Goal: Check status

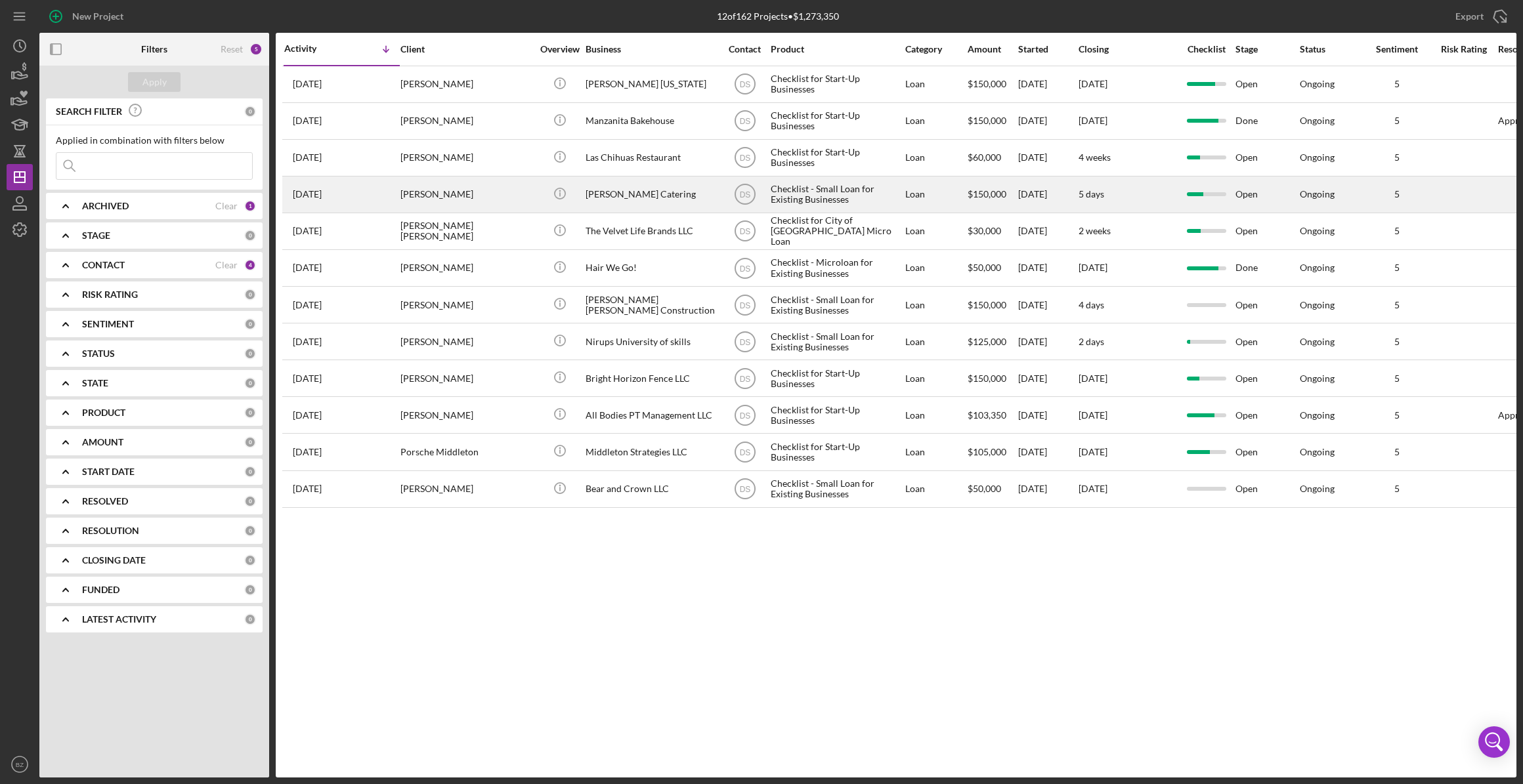
click at [497, 201] on div "[PERSON_NAME]" at bounding box center [466, 194] width 132 height 34
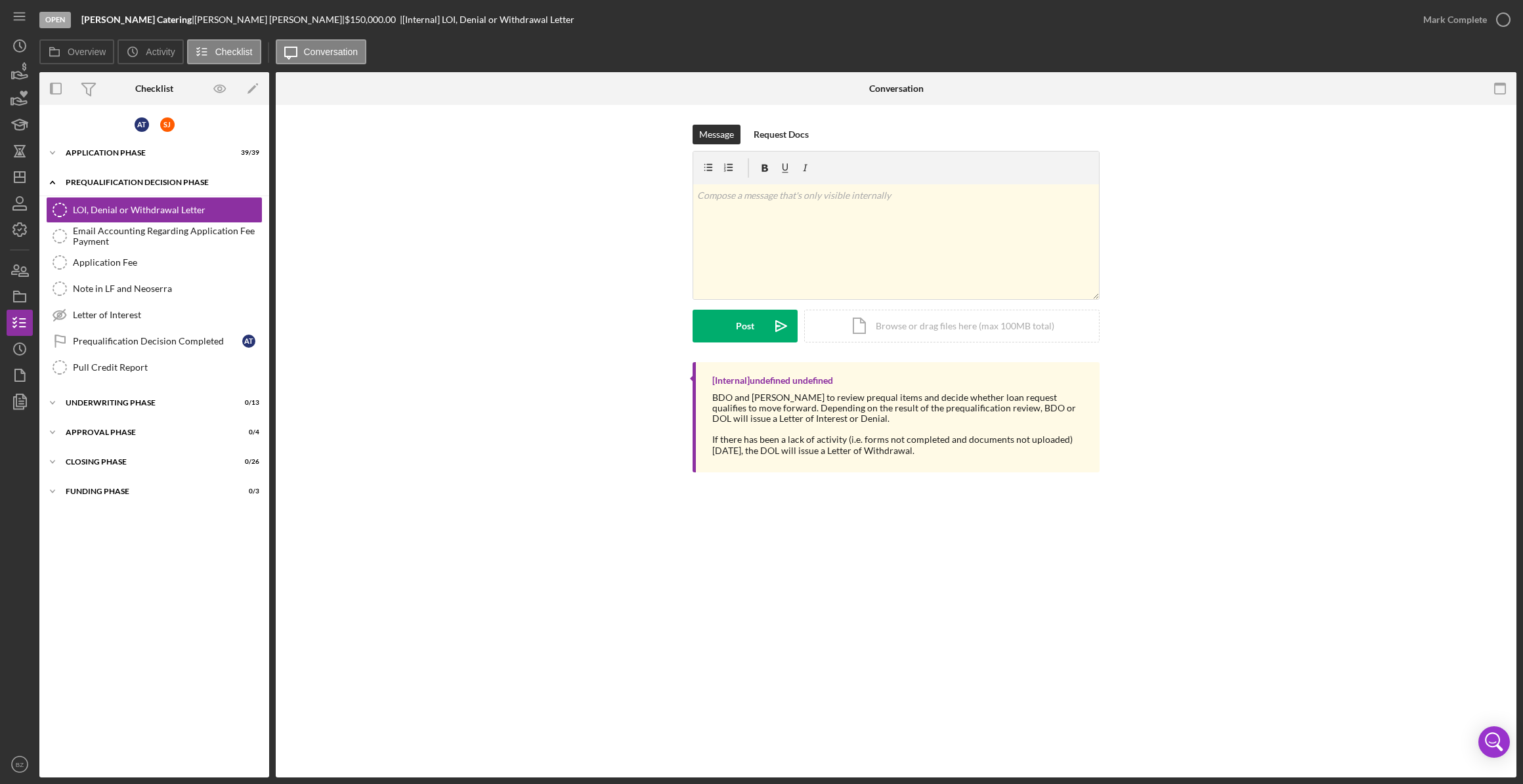
click at [152, 181] on div "Prequalification Decision Phase" at bounding box center [159, 182] width 187 height 8
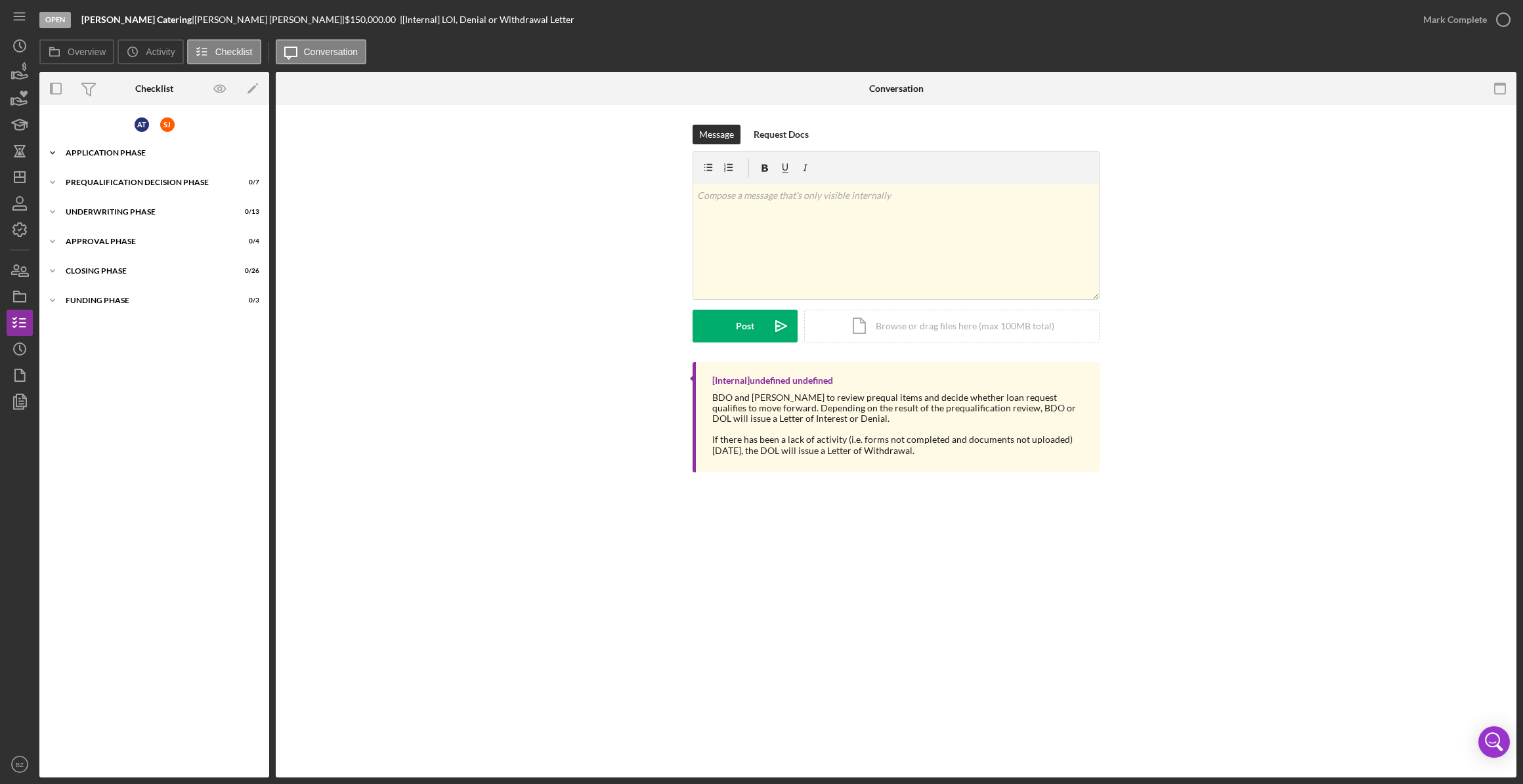
click at [112, 153] on div "Application Phase" at bounding box center [159, 153] width 187 height 8
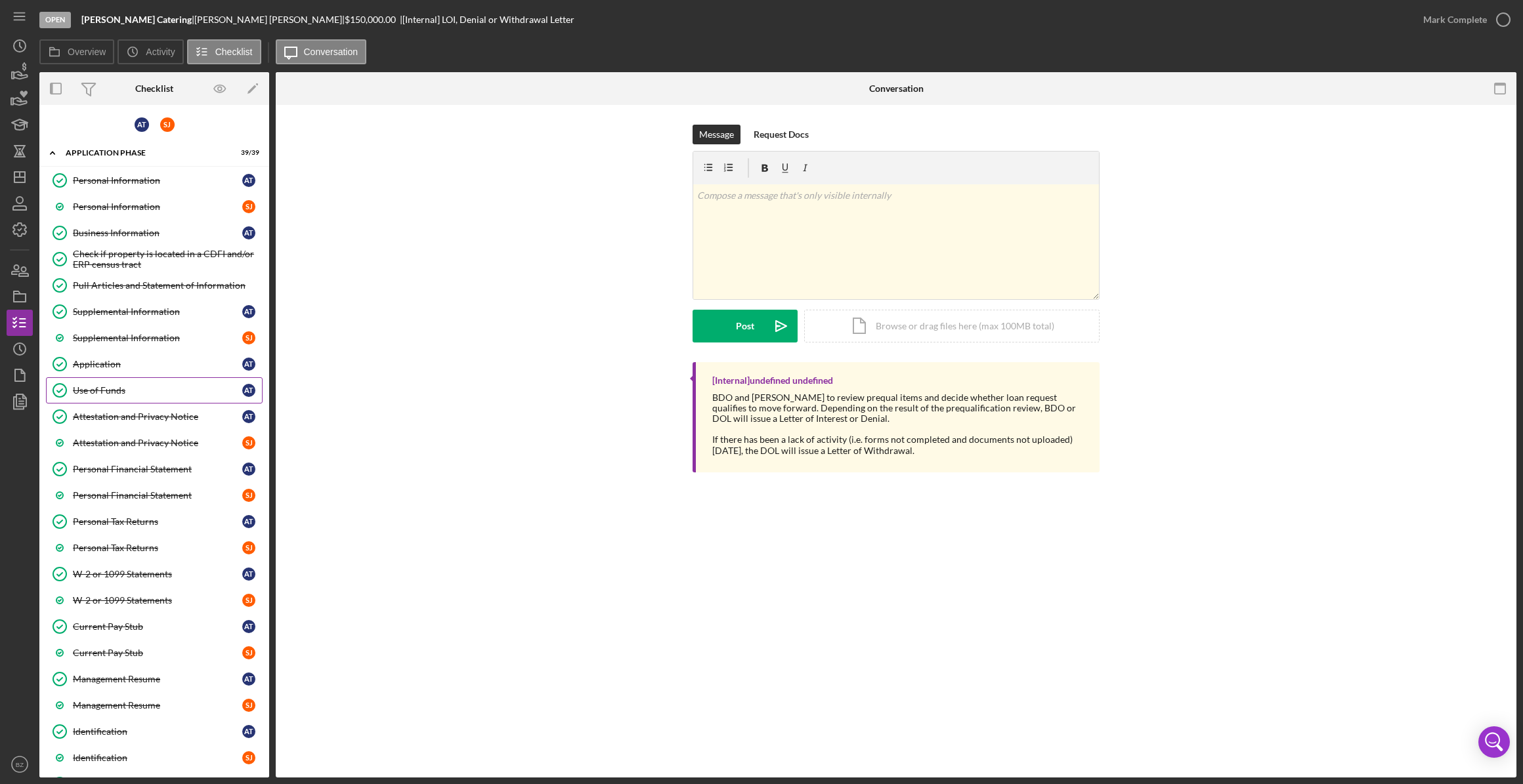
click at [117, 387] on div "Use of Funds" at bounding box center [158, 390] width 170 height 11
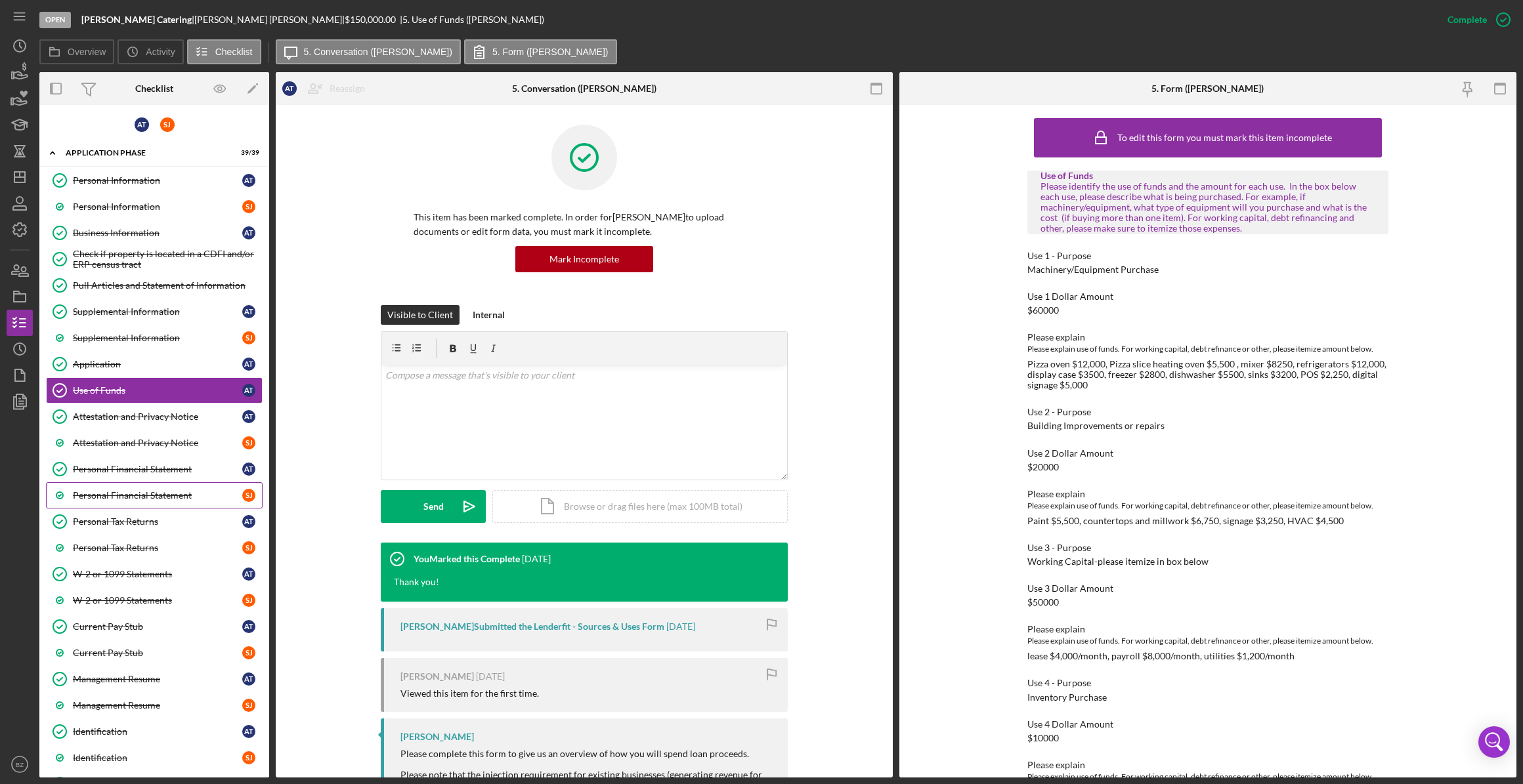
click at [105, 496] on div "Personal Financial Statement" at bounding box center [158, 495] width 170 height 11
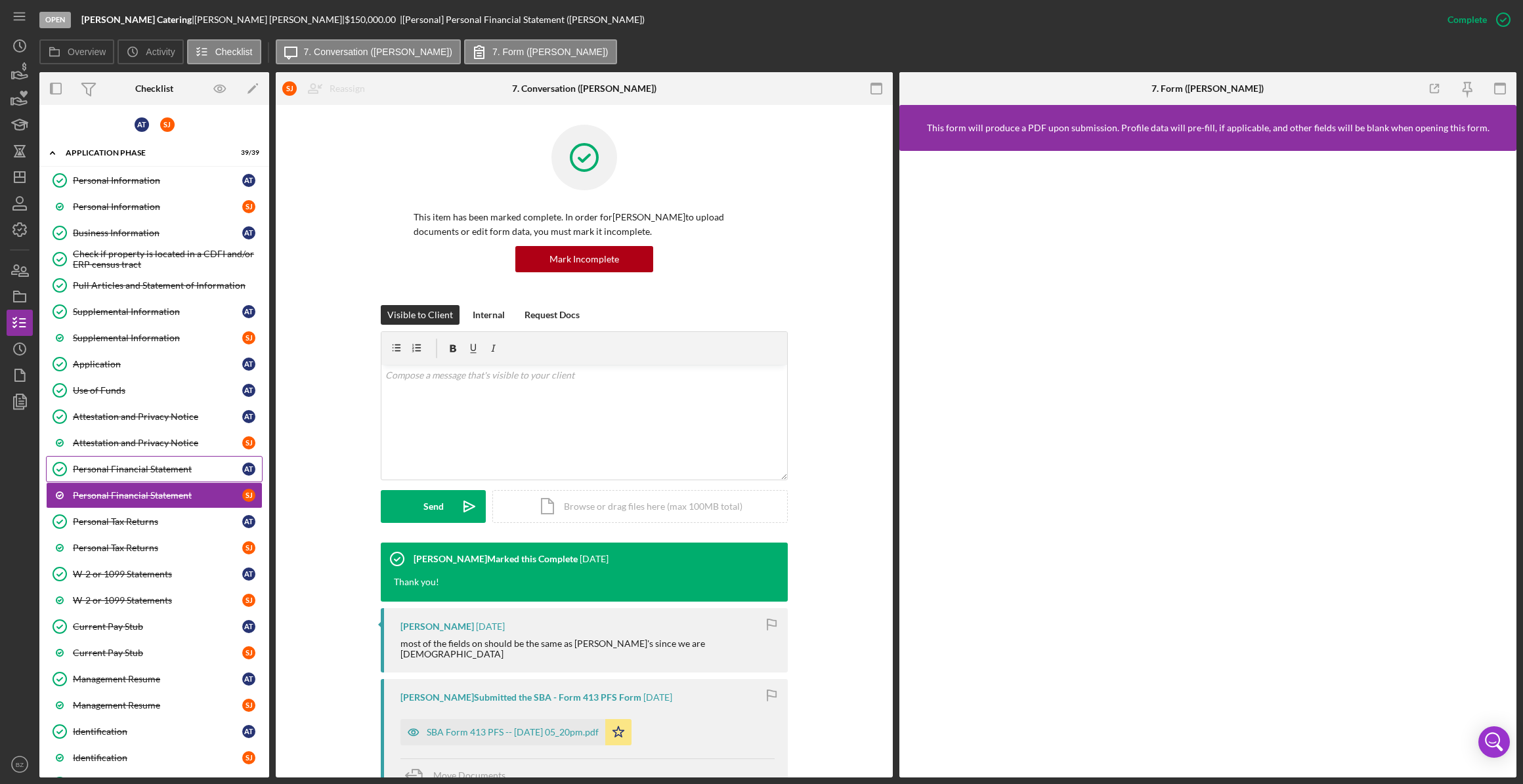
click at [115, 468] on div "Personal Financial Statement" at bounding box center [158, 469] width 170 height 11
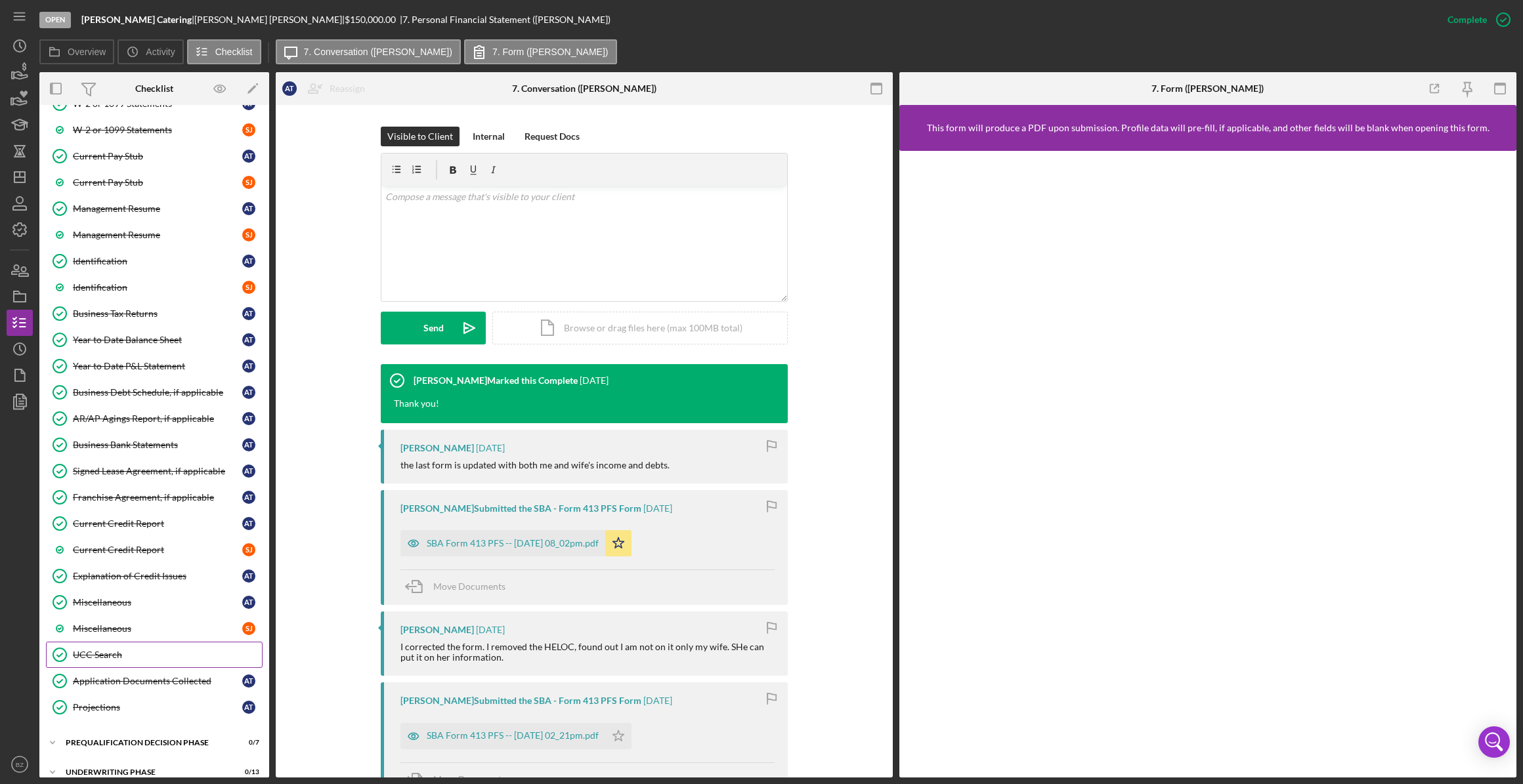
scroll to position [449, 0]
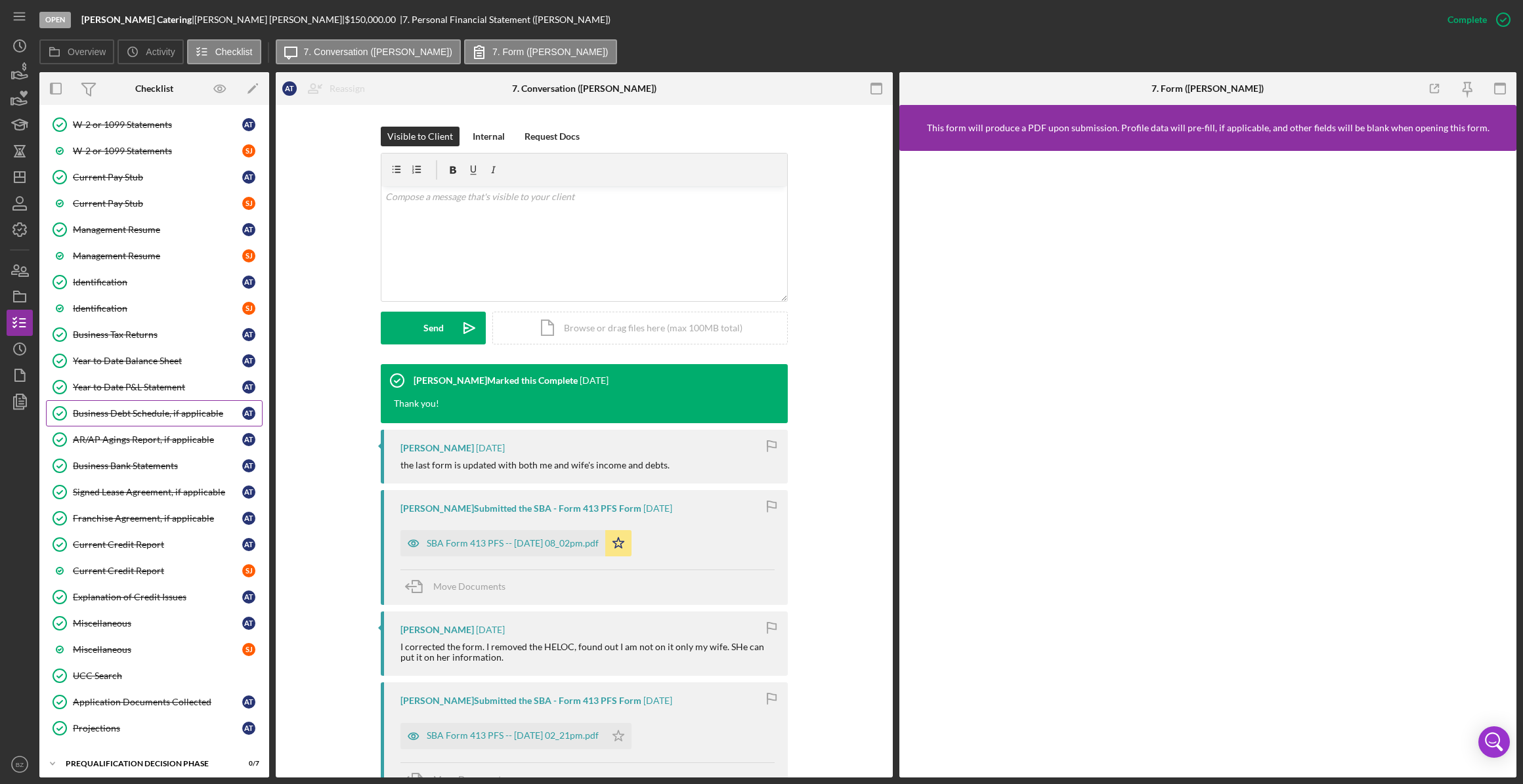
click at [144, 408] on div "Business Debt Schedule, if applicable" at bounding box center [158, 413] width 170 height 11
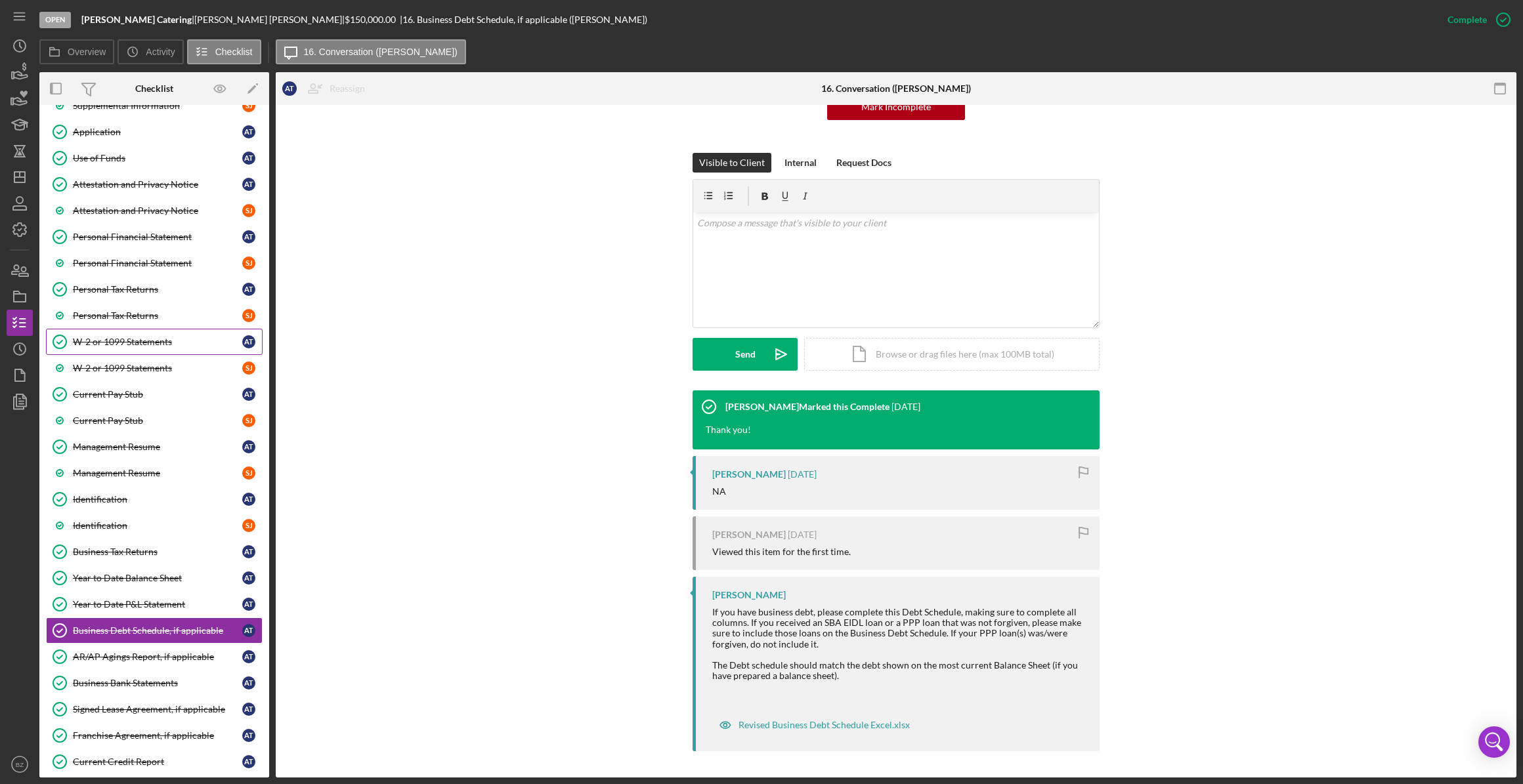
scroll to position [270, 0]
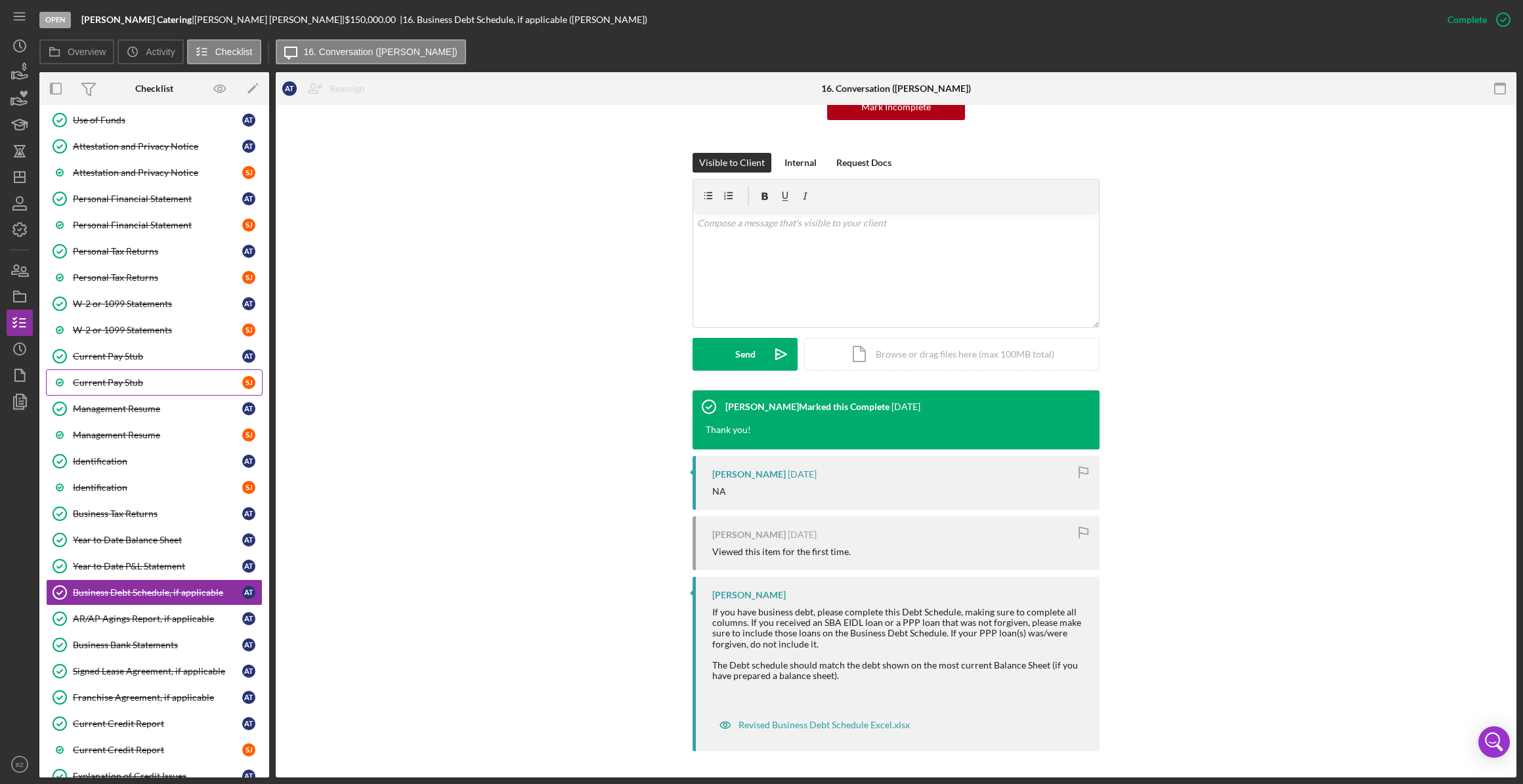
click at [124, 382] on div "Current Pay Stub" at bounding box center [158, 383] width 170 height 11
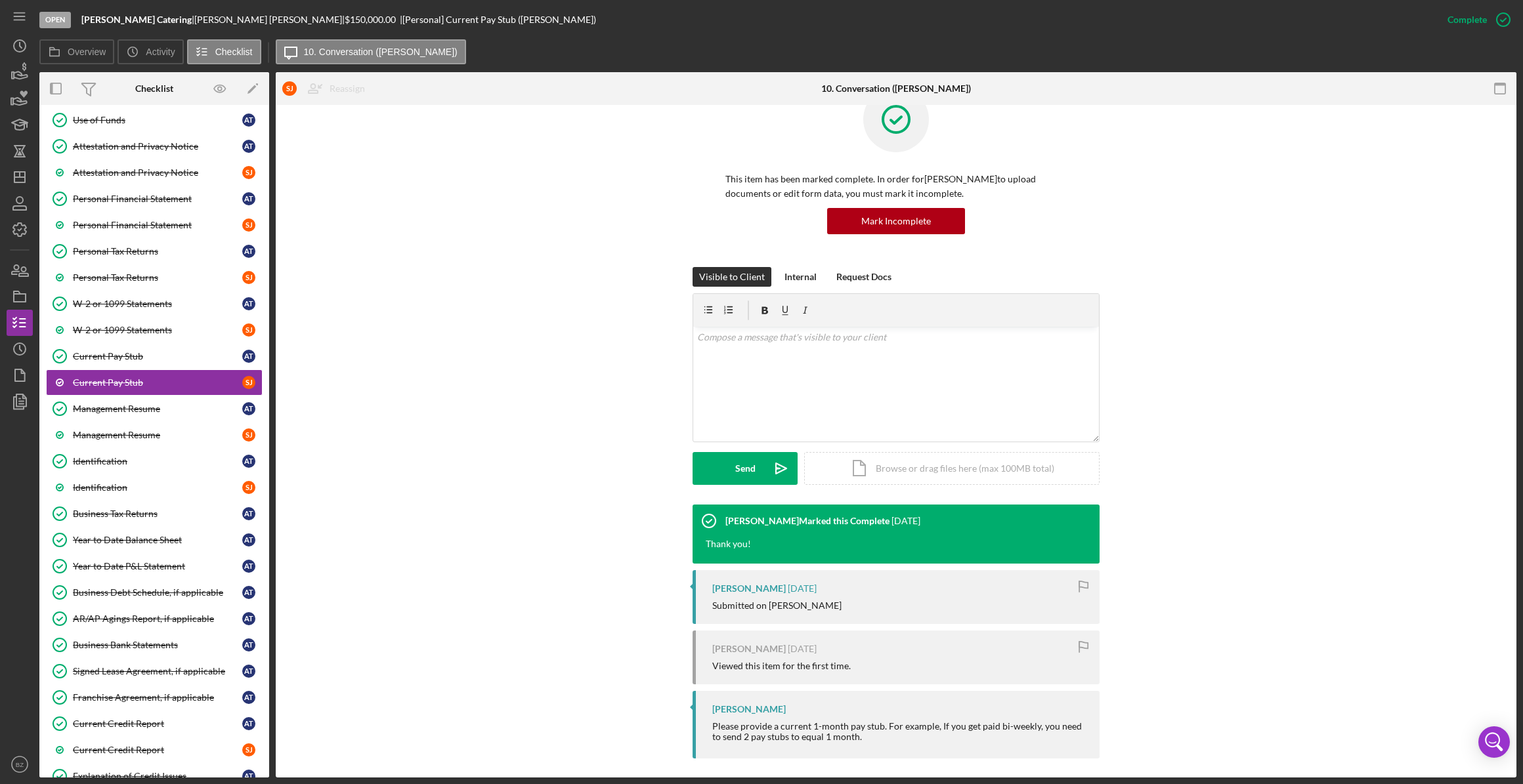
scroll to position [46, 0]
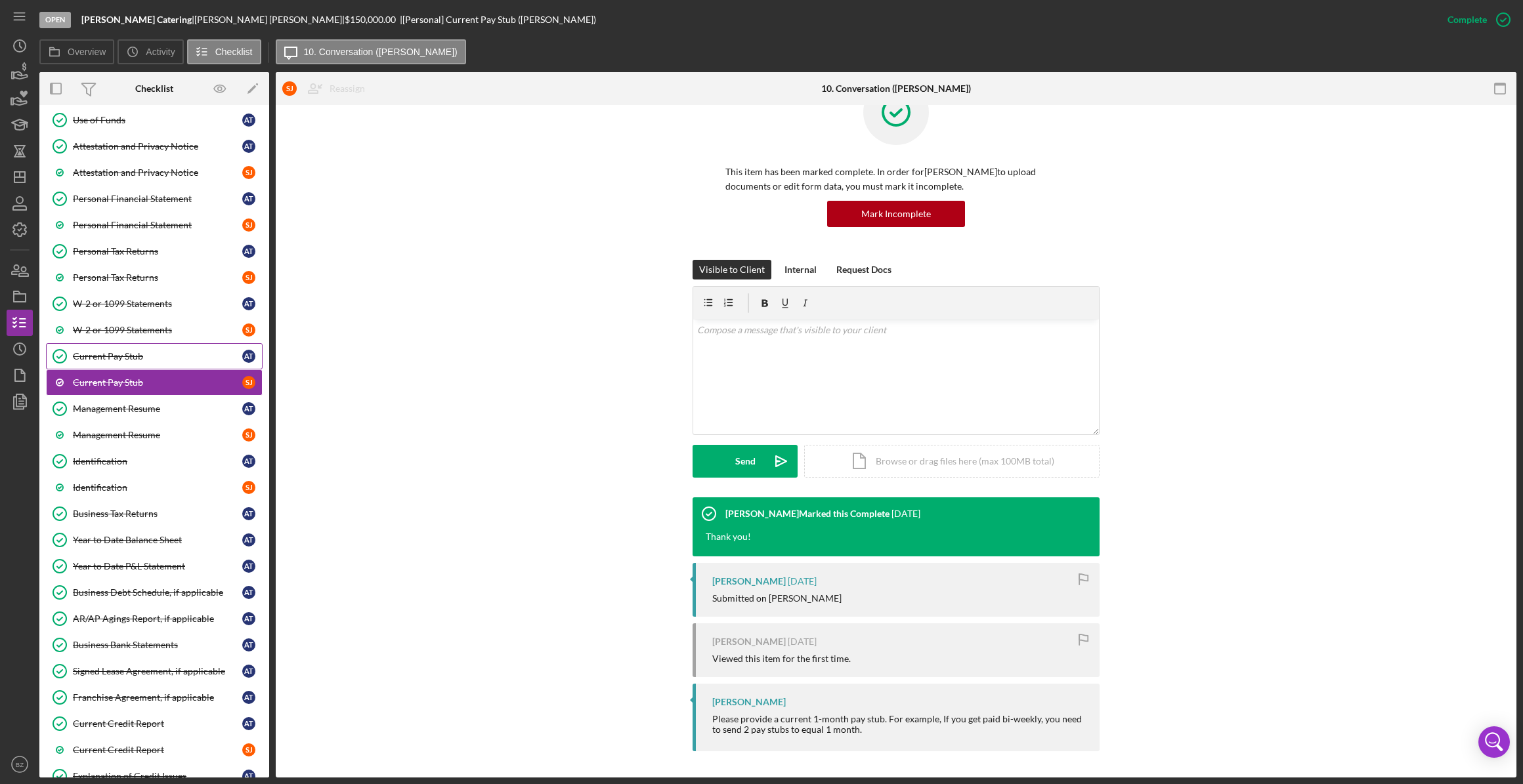
click at [111, 354] on div "Current Pay Stub" at bounding box center [158, 356] width 170 height 11
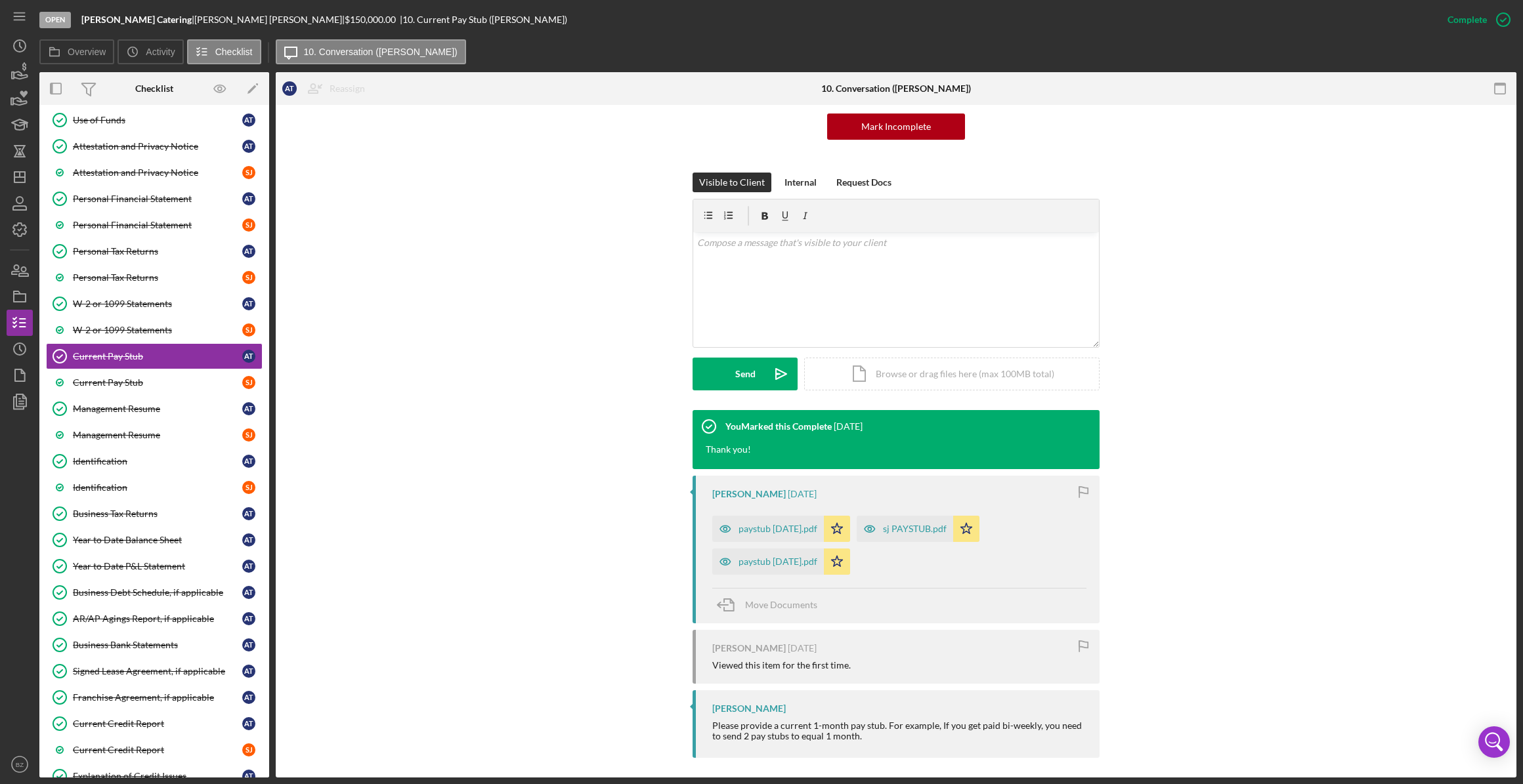
scroll to position [139, 0]
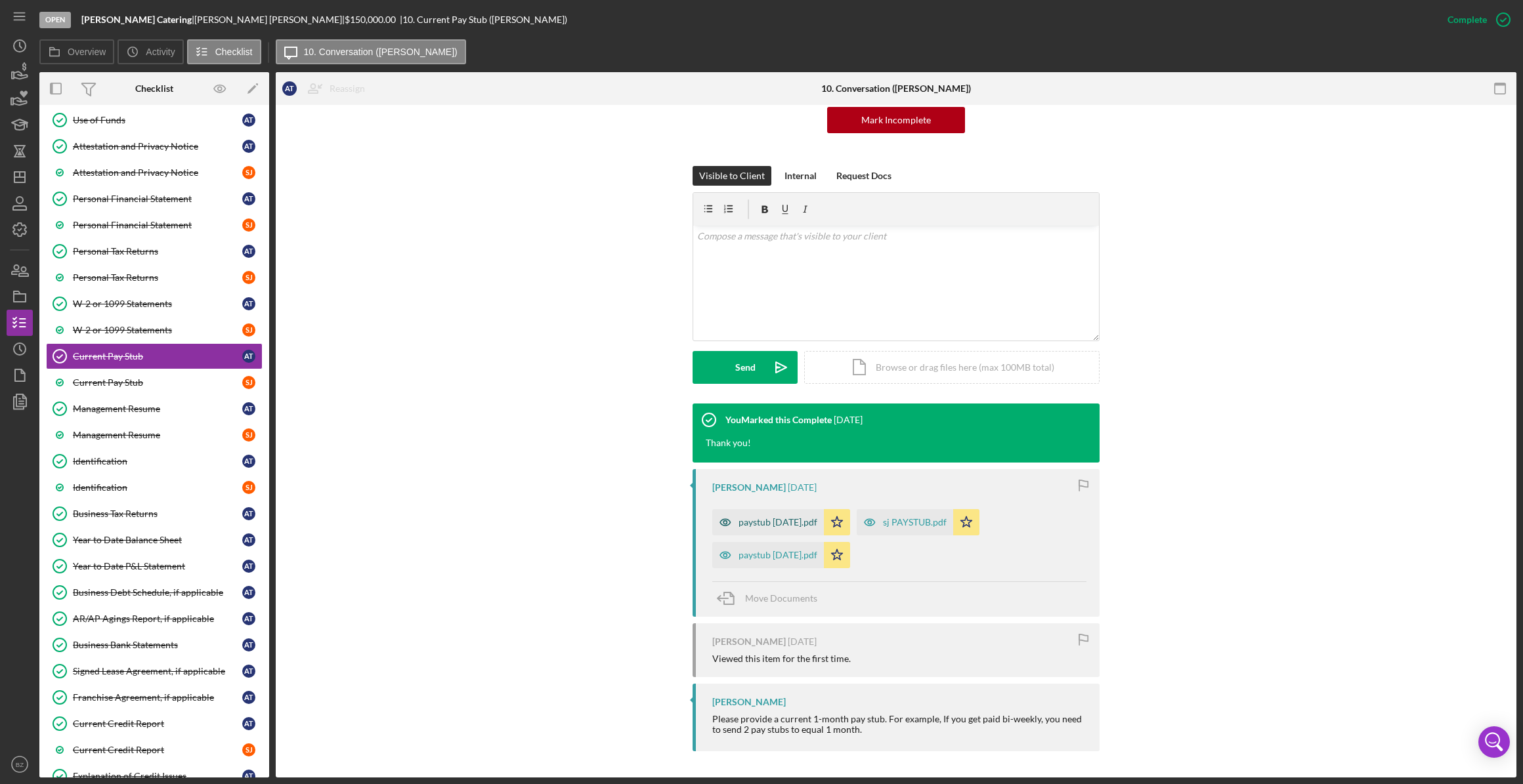
click at [772, 525] on div "paystub [DATE].pdf" at bounding box center [778, 522] width 79 height 11
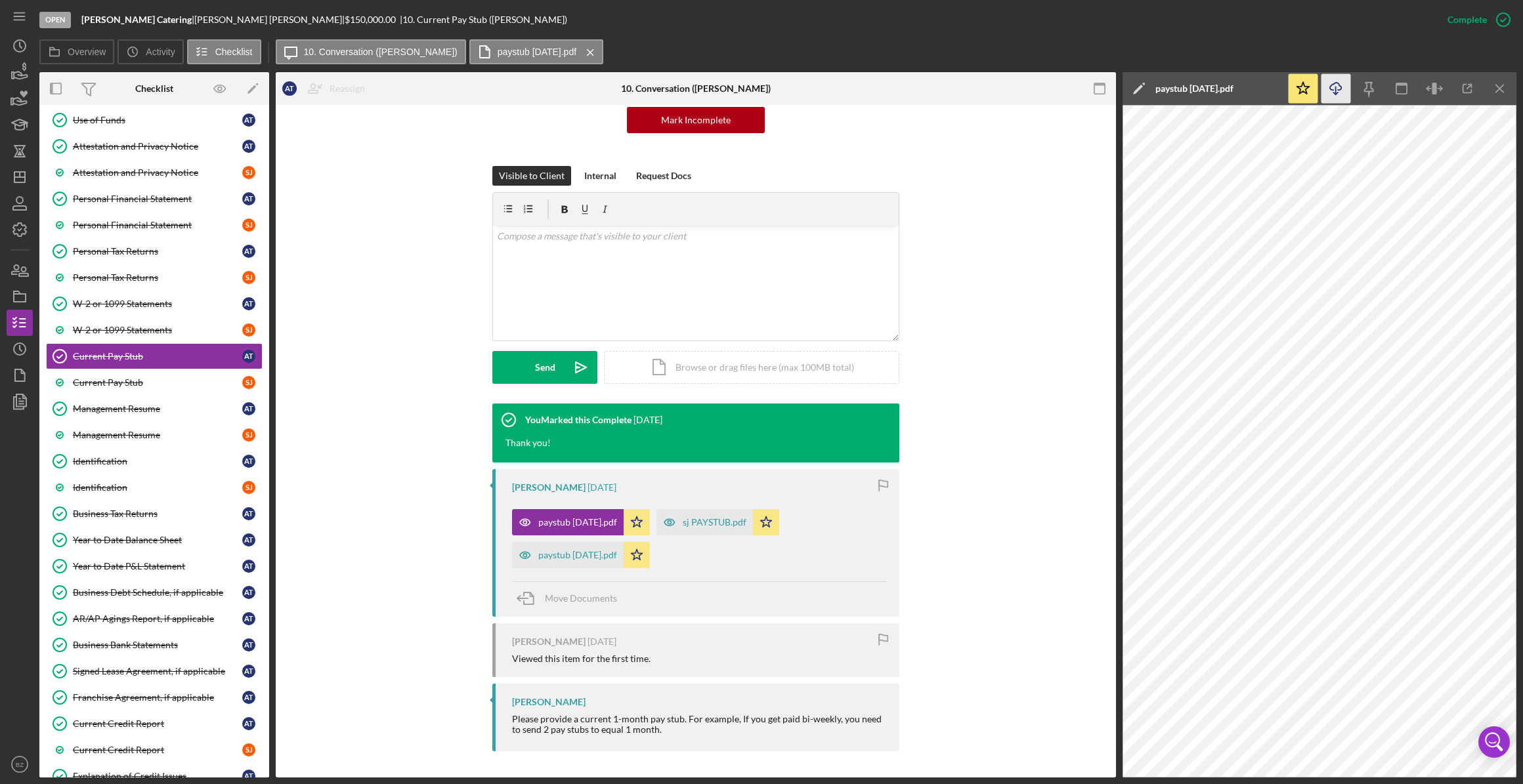
click at [1330, 89] on icon "Icon/Download" at bounding box center [1336, 89] width 30 height 30
click at [94, 430] on div "Management Resume" at bounding box center [158, 435] width 170 height 11
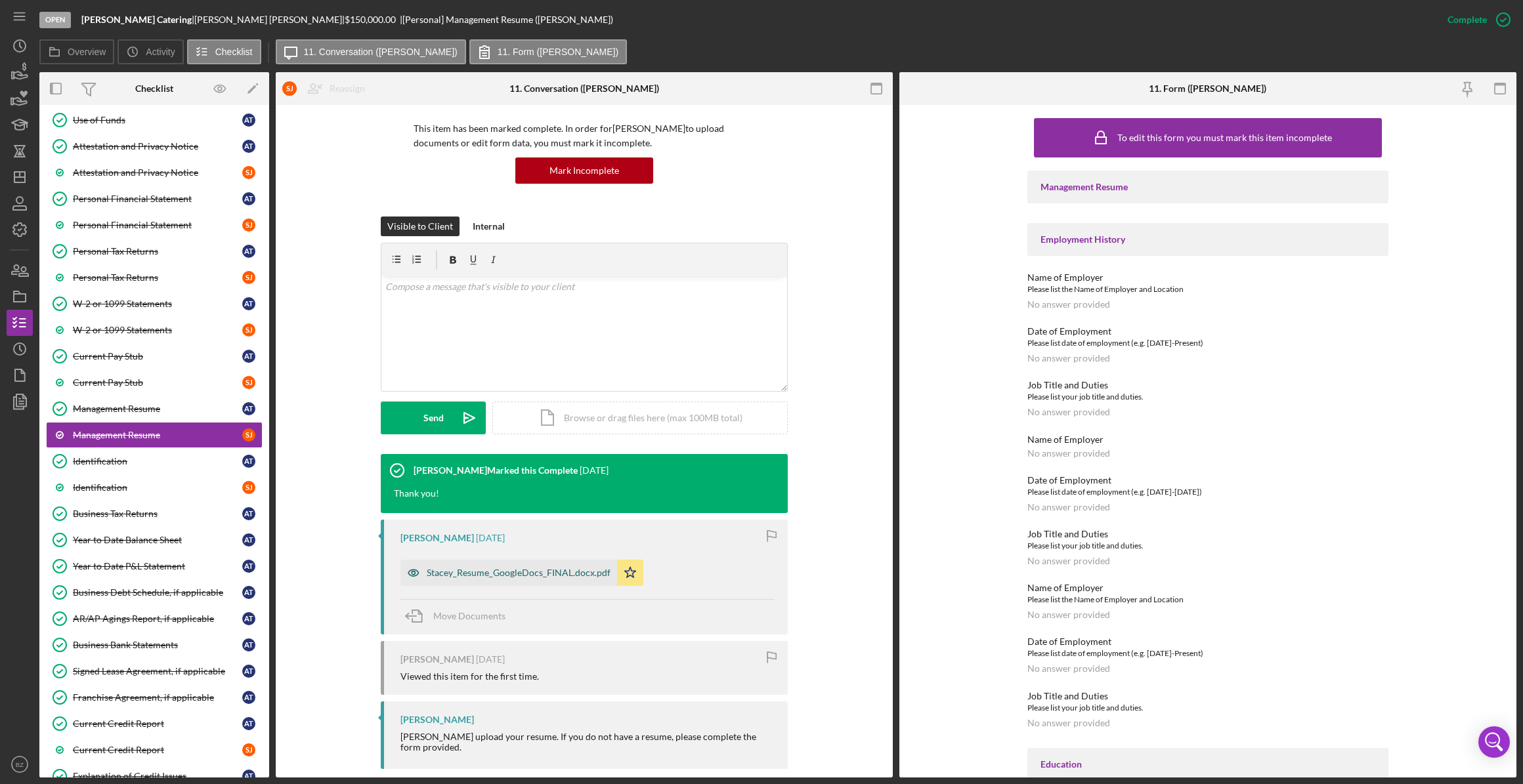
scroll to position [96, 0]
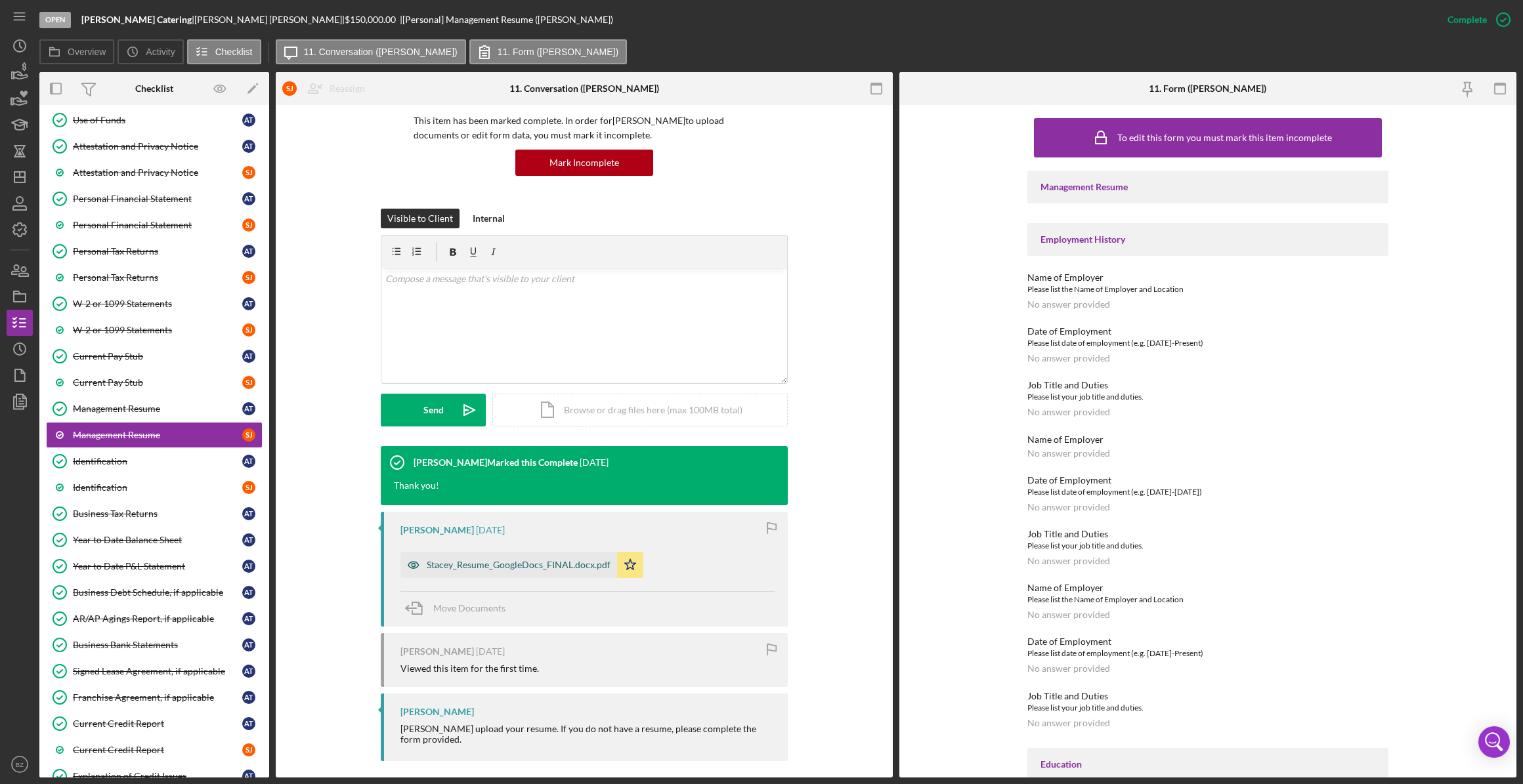
click at [461, 565] on div "Stacey_Resume_GoogleDocs_FINAL.docx.pdf" at bounding box center [518, 565] width 184 height 11
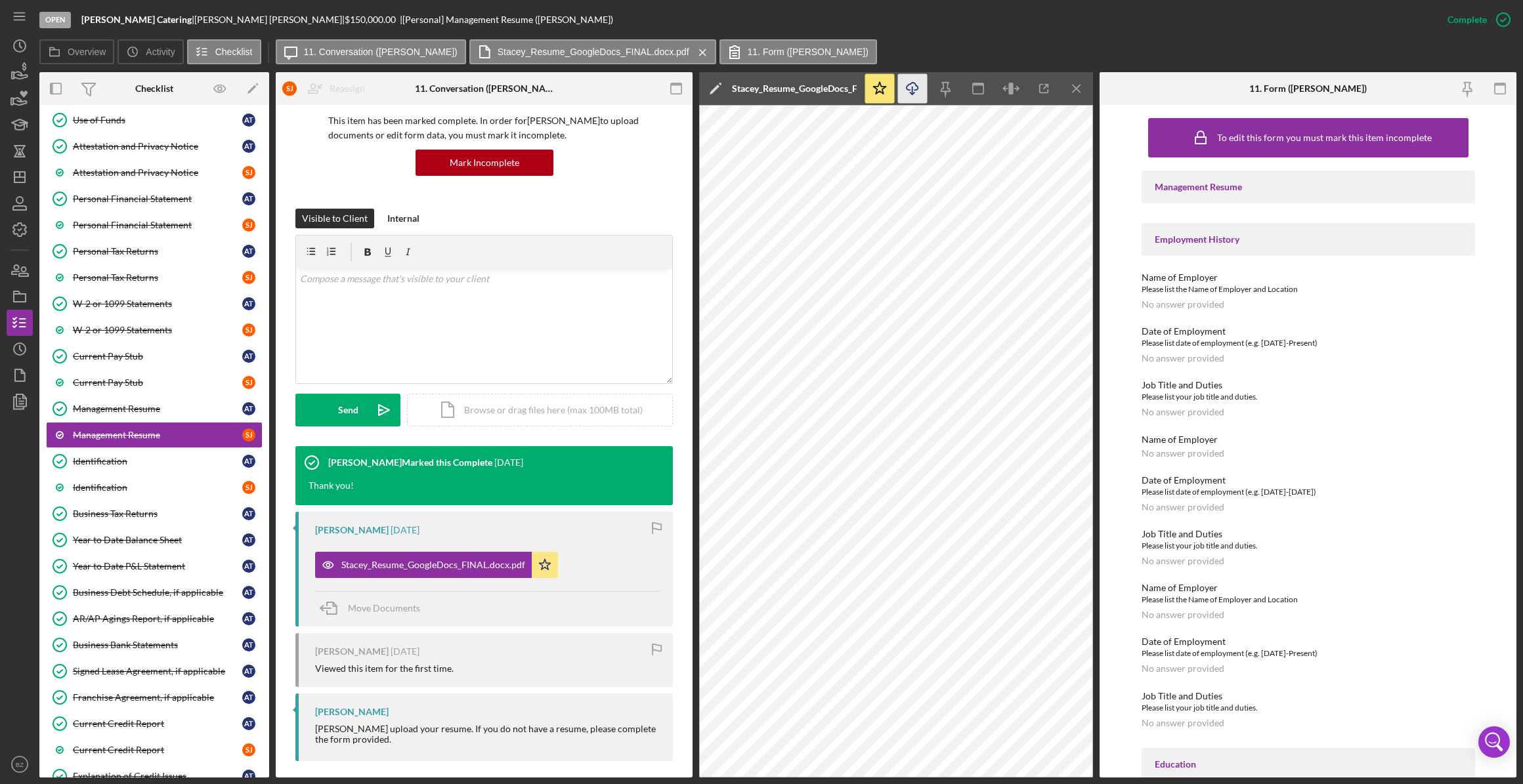
click at [910, 91] on icon "Icon/Download" at bounding box center [913, 89] width 30 height 30
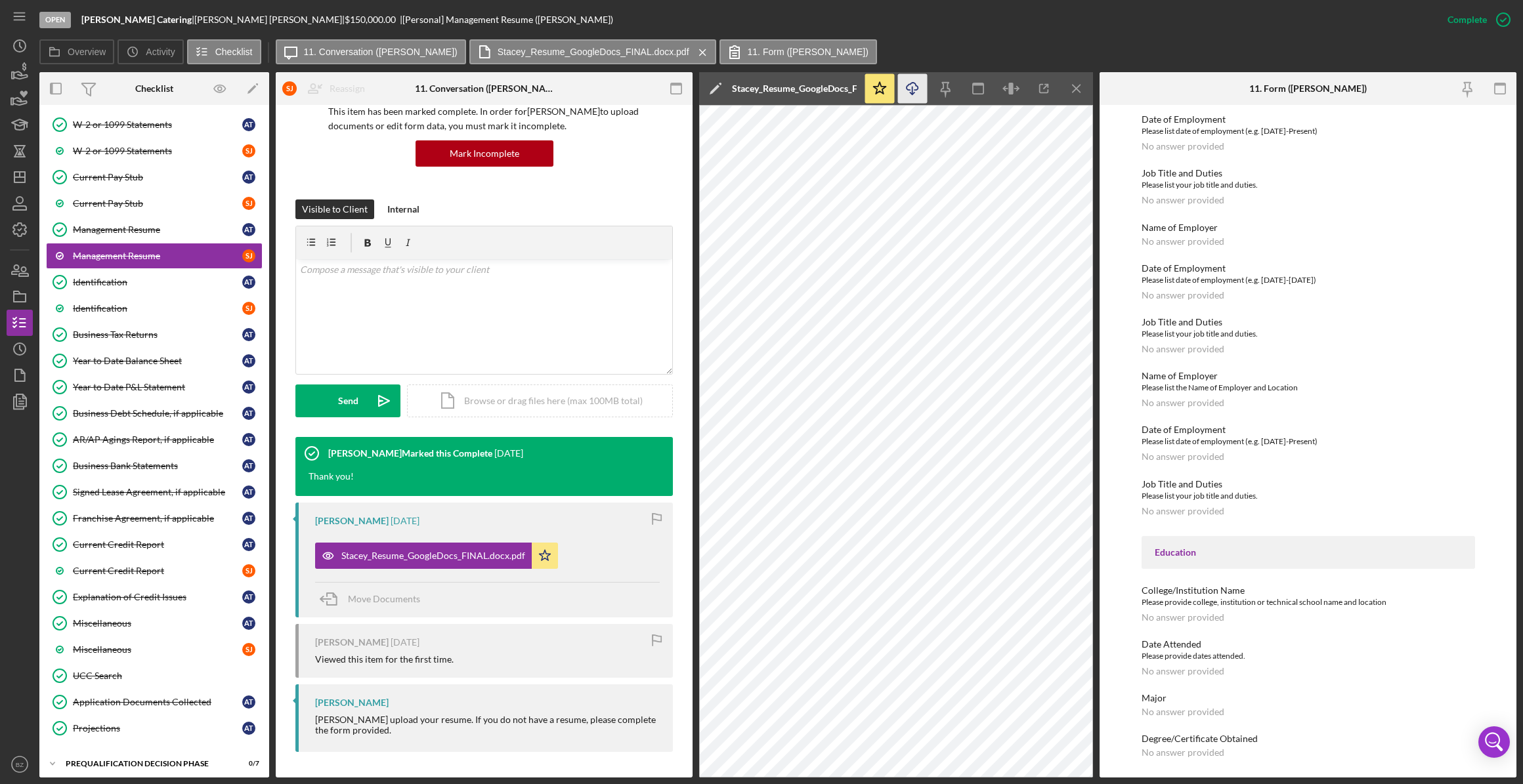
scroll to position [106, 0]
drag, startPoint x: 155, startPoint y: 629, endPoint x: 150, endPoint y: 639, distance: 11.2
drag, startPoint x: 150, startPoint y: 639, endPoint x: 114, endPoint y: 719, distance: 87.7
click at [114, 723] on div "Projections" at bounding box center [158, 728] width 170 height 11
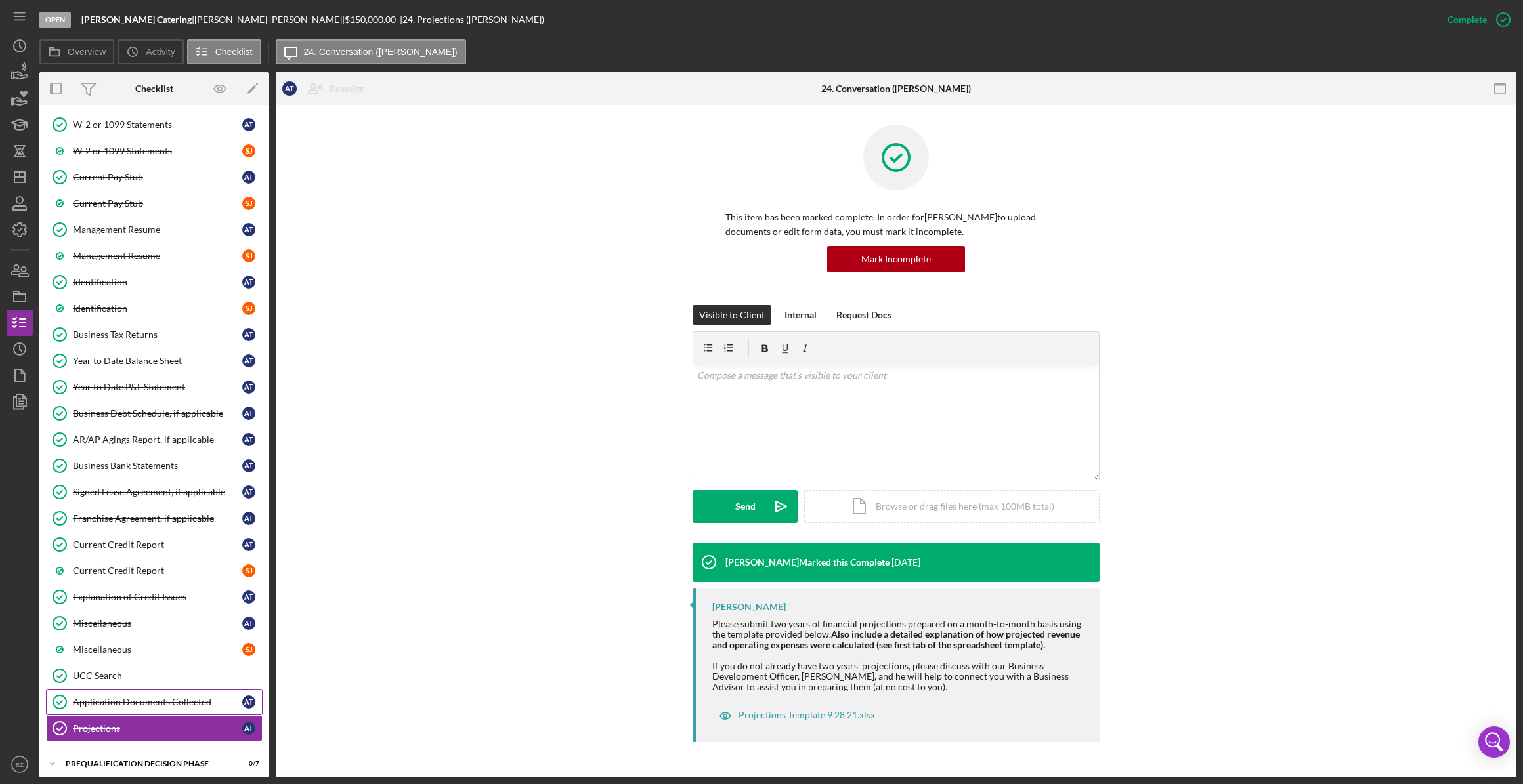
click at [201, 697] on div "Application Documents Collected" at bounding box center [158, 702] width 170 height 11
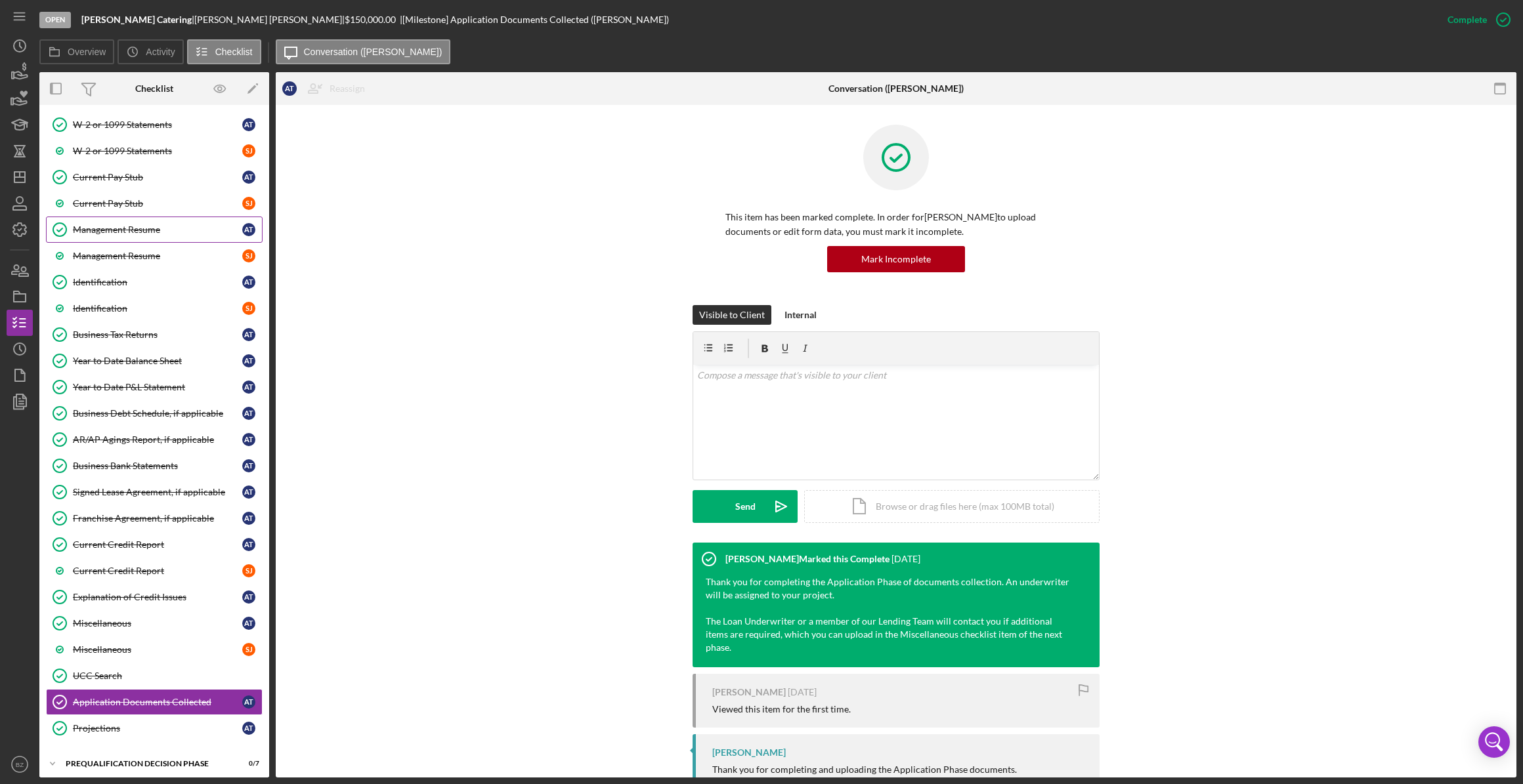
click at [132, 224] on div "Management Resume" at bounding box center [158, 229] width 170 height 11
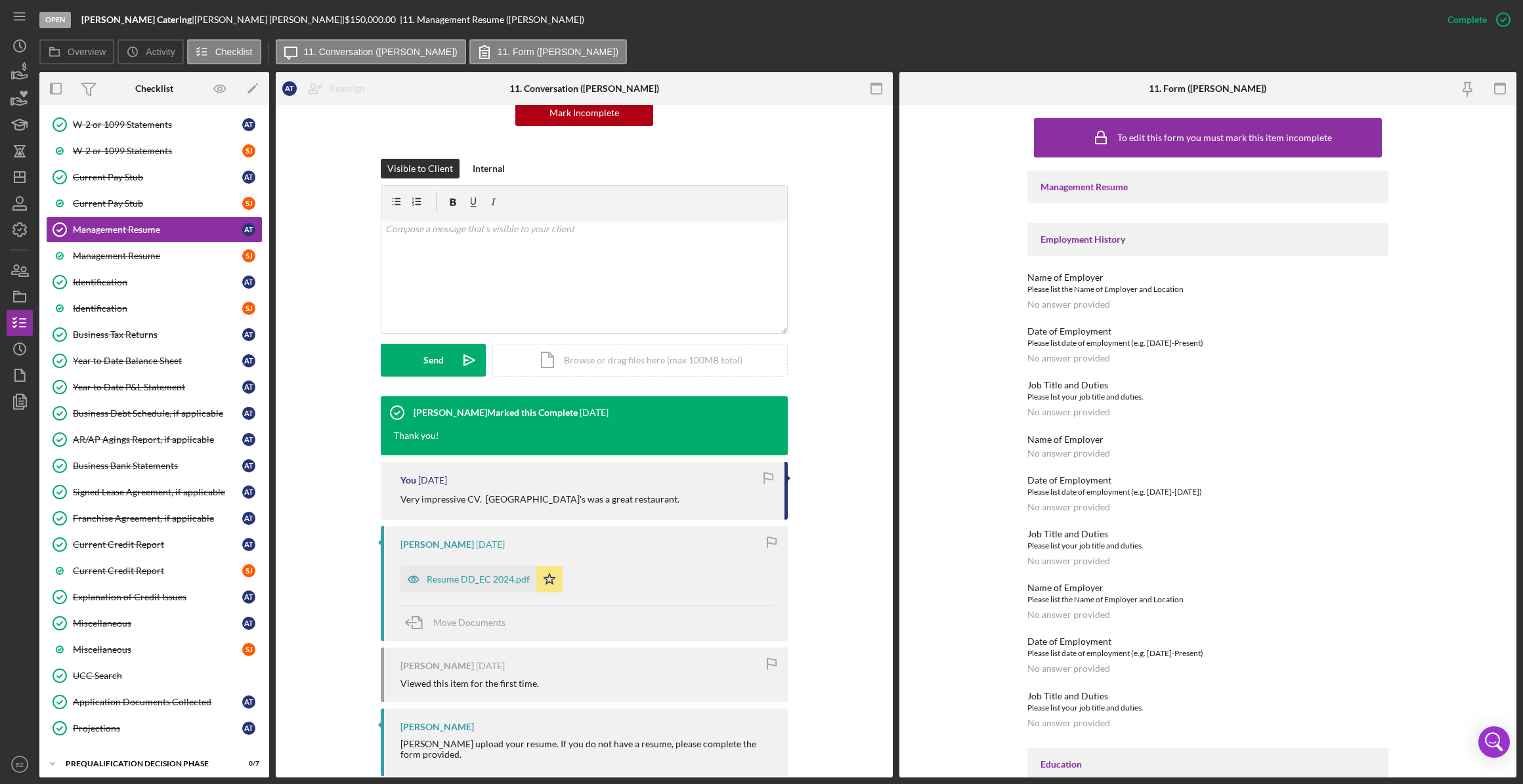
scroll to position [161, 0]
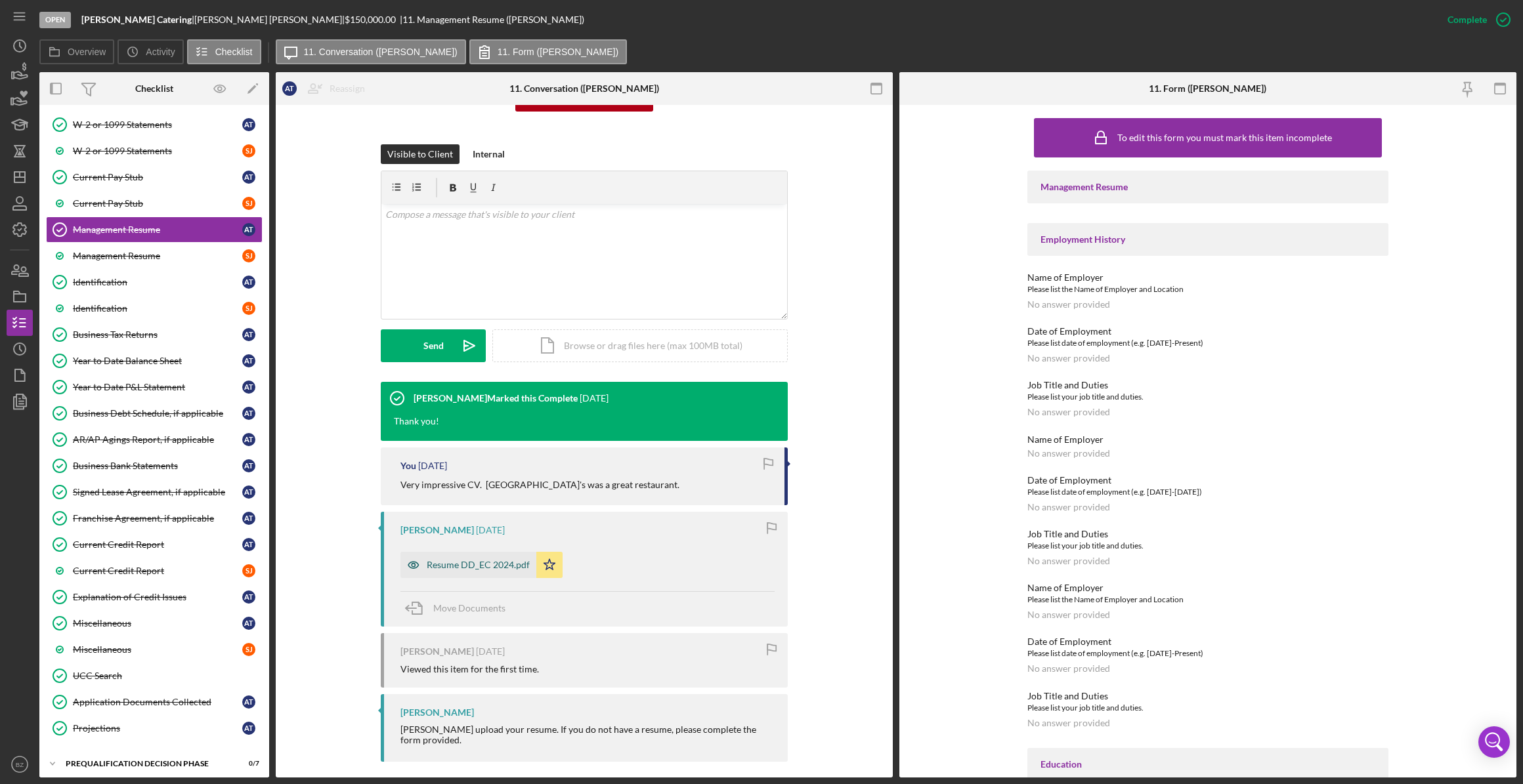
click at [511, 567] on div "Resume DD_EC 2024.pdf" at bounding box center [478, 565] width 103 height 11
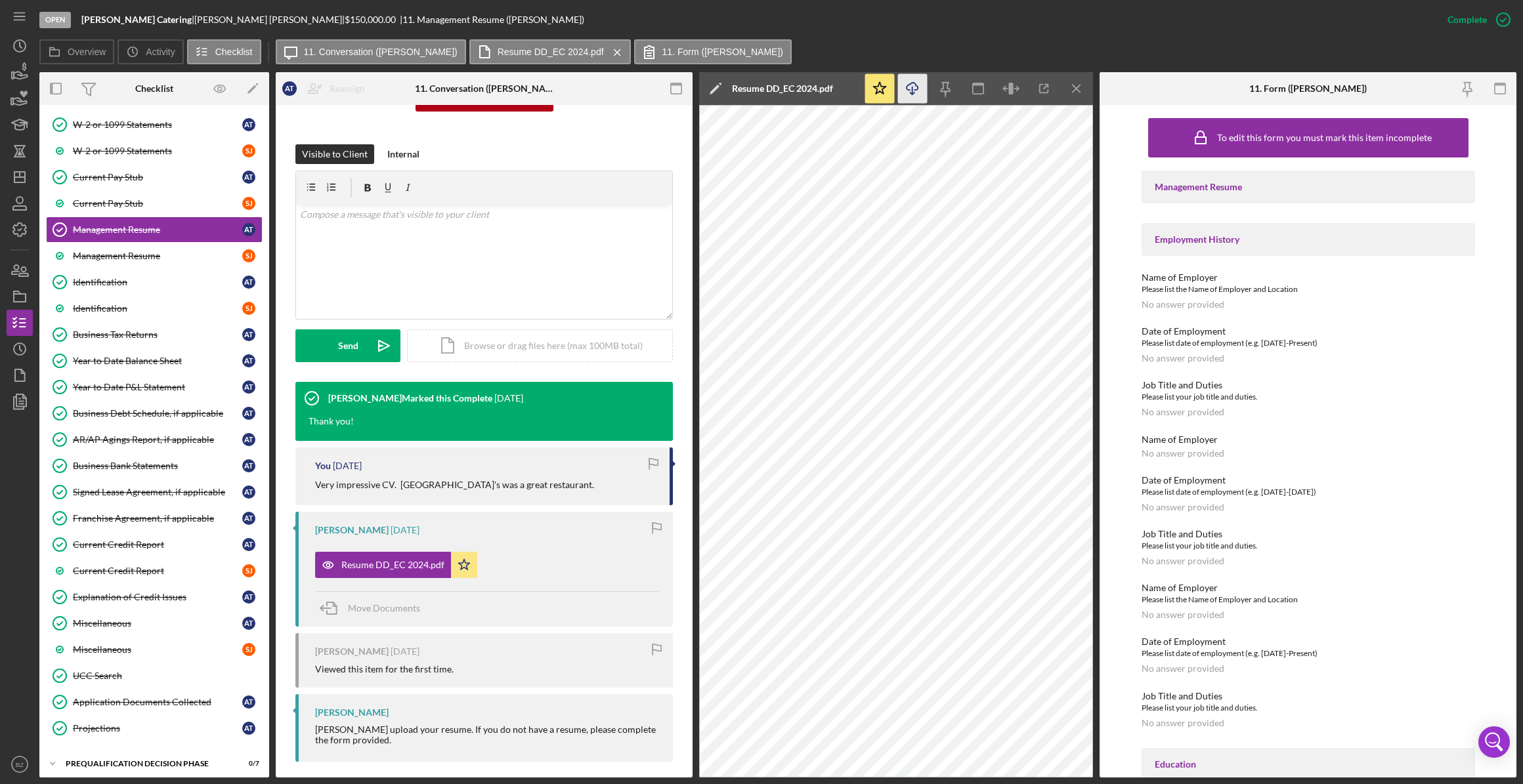
click at [914, 93] on polyline "button" at bounding box center [912, 94] width 5 height 2
